Goal: Ask a question

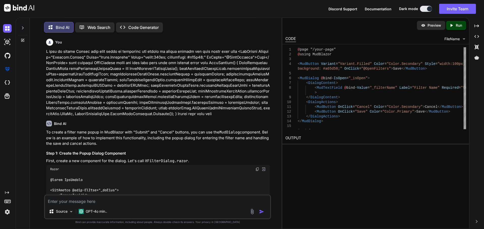
scroll to position [2359, 0]
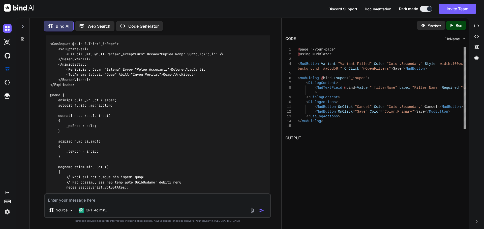
click at [78, 197] on textarea at bounding box center [157, 198] width 225 height 9
paste textarea "i have multiple feilds in razor component and i want if any of the feild change…"
type textarea "i have multiple feilds in razor component and i want if any of the feild change…"
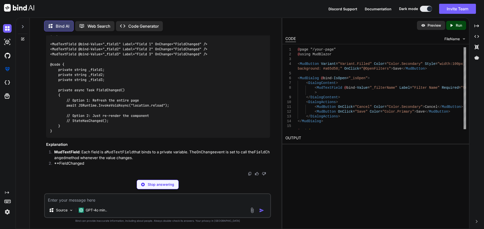
scroll to position [2923, 0]
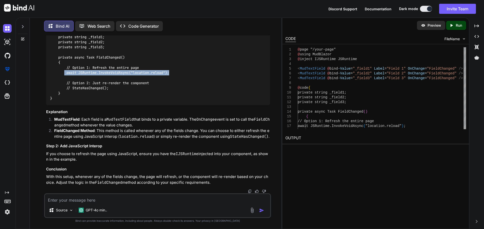
drag, startPoint x: 178, startPoint y: 114, endPoint x: 63, endPoint y: 117, distance: 114.1
click at [63, 105] on div "@page "/your-page" @using MudBlazor @inject IJSRuntime JSRuntime <MudTextField …" at bounding box center [158, 44] width 224 height 121
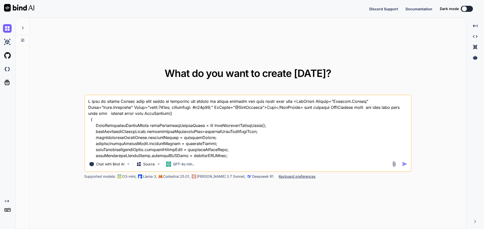
click at [243, 148] on textarea at bounding box center [248, 126] width 326 height 62
type textarea "x"
click at [251, 139] on textarea at bounding box center [248, 126] width 326 height 62
type textarea "I want to create Filter name fild popup in mudblazor and submit or cancel butti…"
type textarea "x"
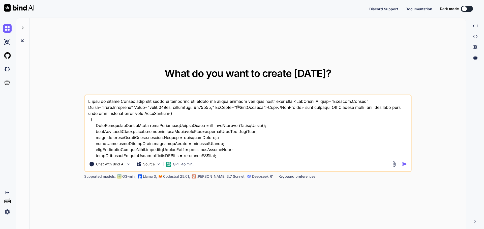
type textarea "I want to create Filter name fild popup in mudblazor and submit or cancel butti…"
type textarea "x"
type textarea "I want to create Filter name fild popup in mudblazor and submit or cancel butti…"
type textarea "x"
type textarea "I want to create Filter name fild popup in mudblazor and submit or cancel butti…"
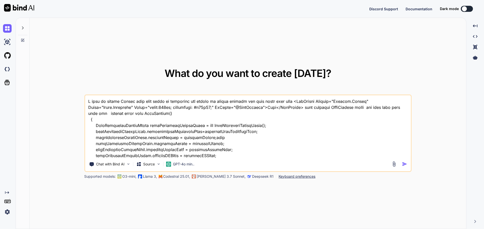
type textarea "x"
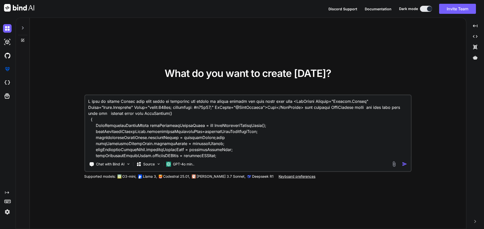
drag, startPoint x: 242, startPoint y: 139, endPoint x: 210, endPoint y: 137, distance: 31.8
click at [210, 137] on textarea at bounding box center [248, 126] width 326 height 62
type textarea "I want to create Filter name fild popup in mudblazor and submit or cancel butti…"
type textarea "x"
